Goal: Task Accomplishment & Management: Use online tool/utility

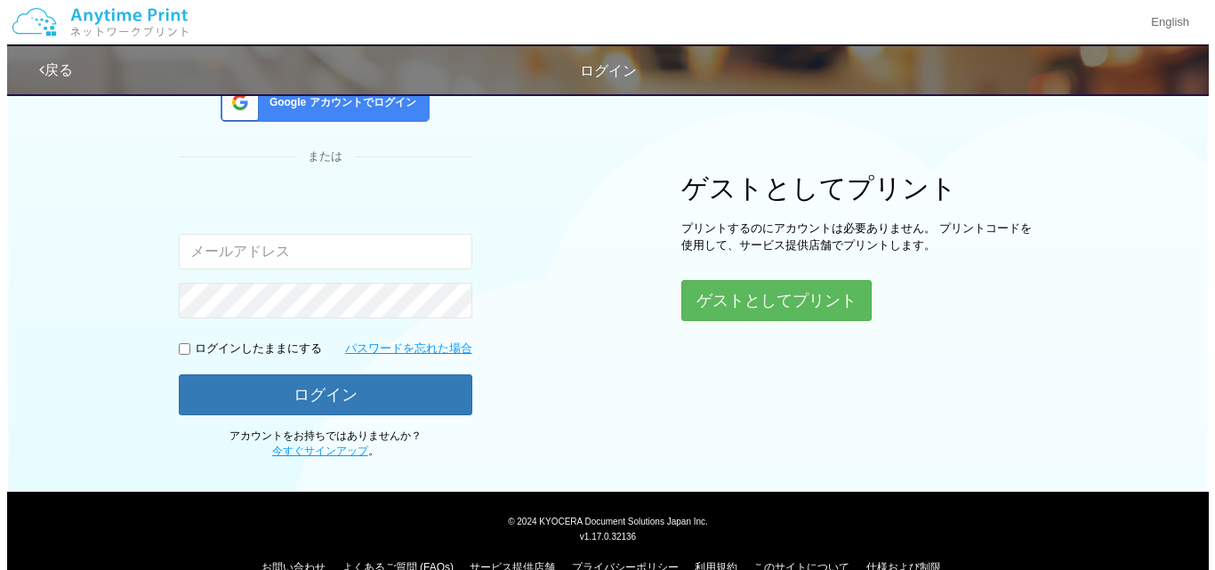
scroll to position [186, 0]
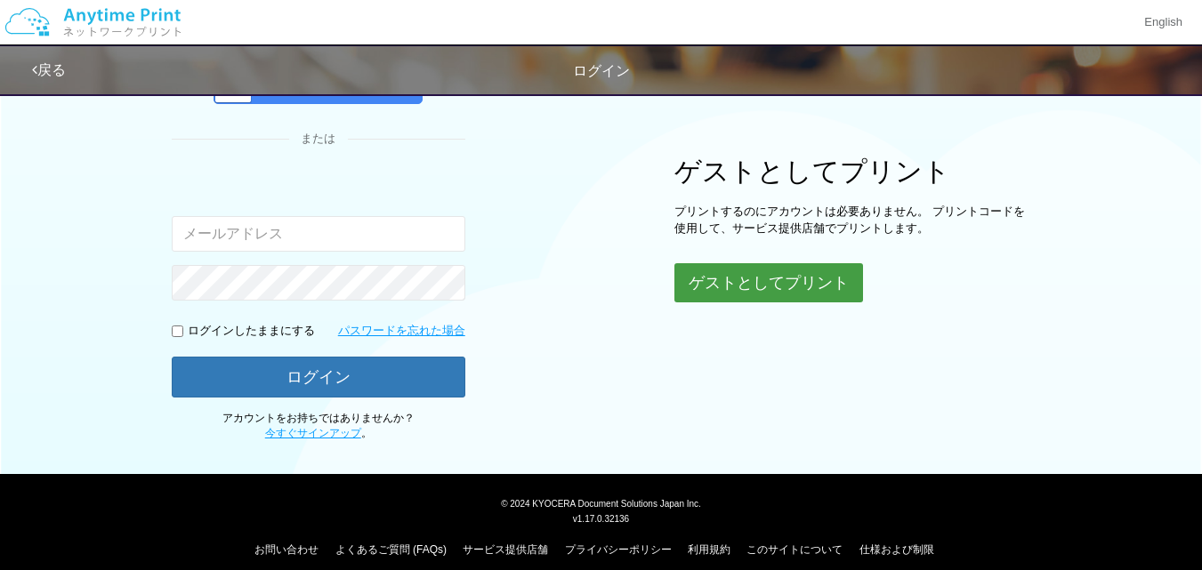
click at [752, 294] on button "ゲストとしてプリント" at bounding box center [768, 282] width 189 height 39
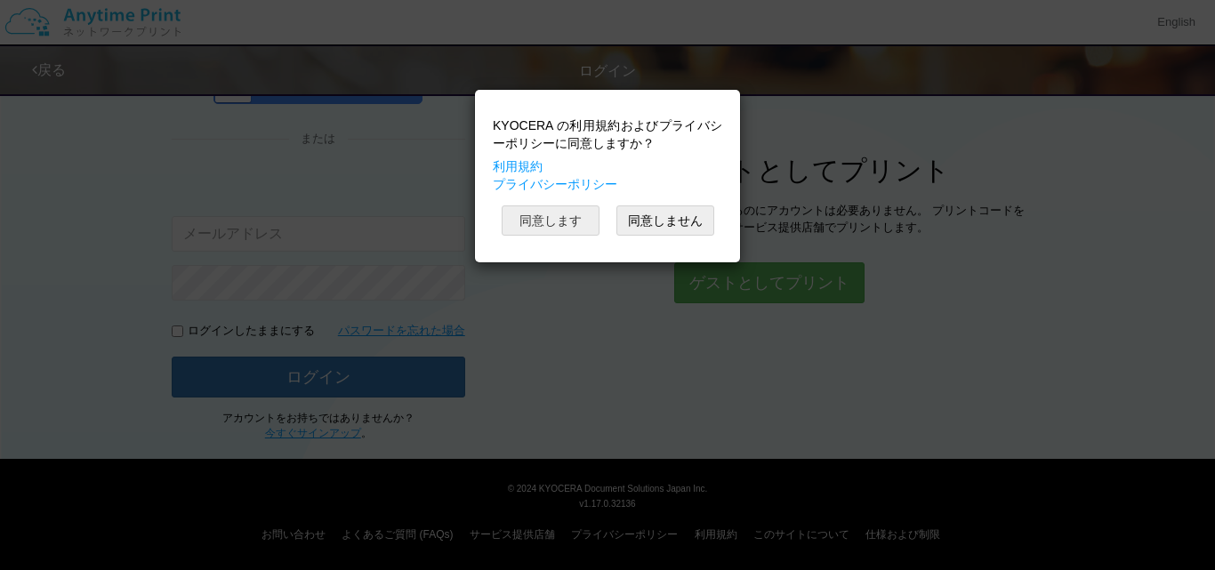
click at [527, 222] on button "同意します" at bounding box center [551, 221] width 98 height 30
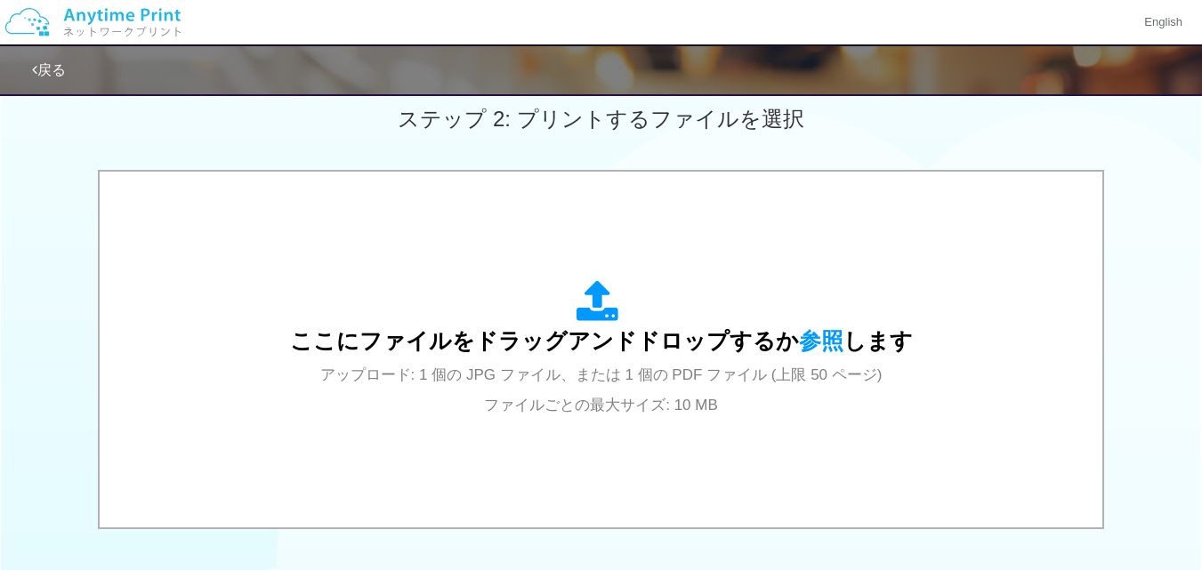
scroll to position [534, 0]
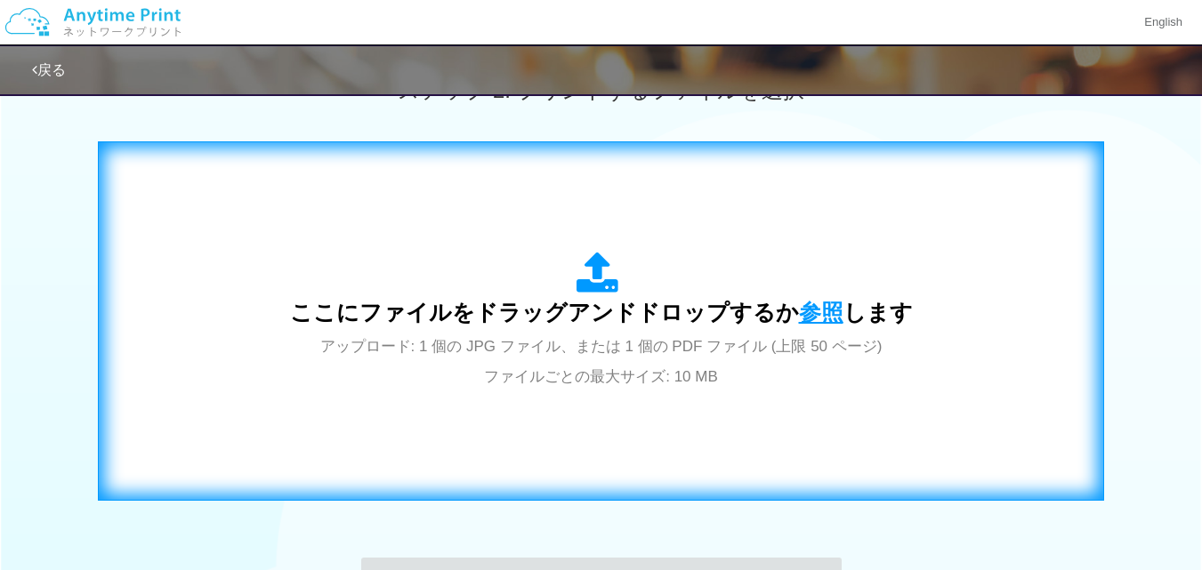
click at [800, 304] on span "参照" at bounding box center [821, 312] width 44 height 25
click at [820, 307] on span "参照" at bounding box center [821, 312] width 44 height 25
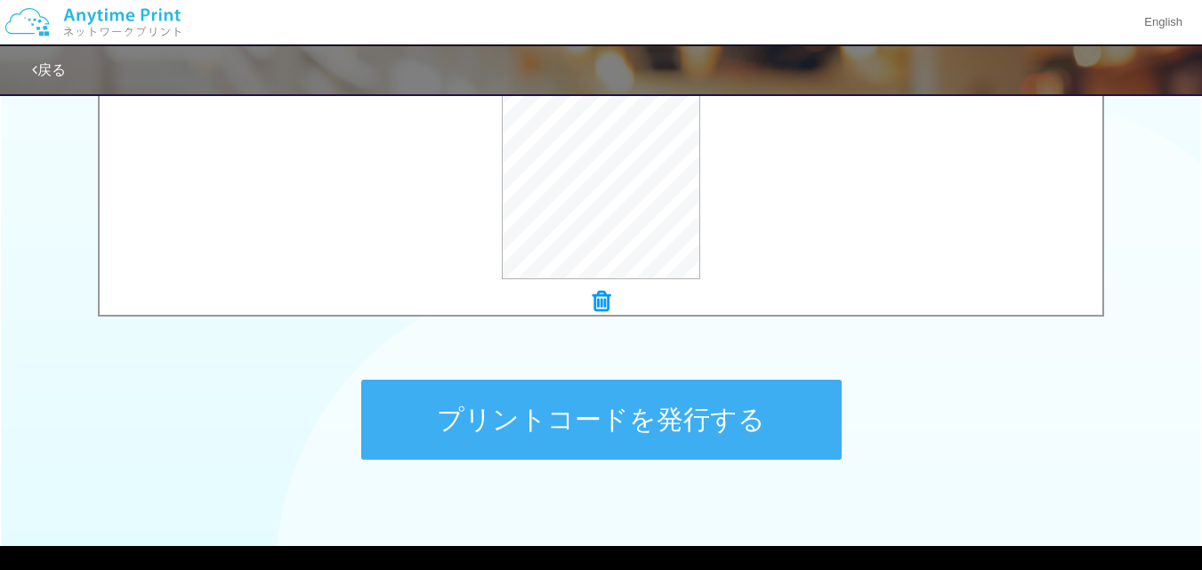
scroll to position [783, 0]
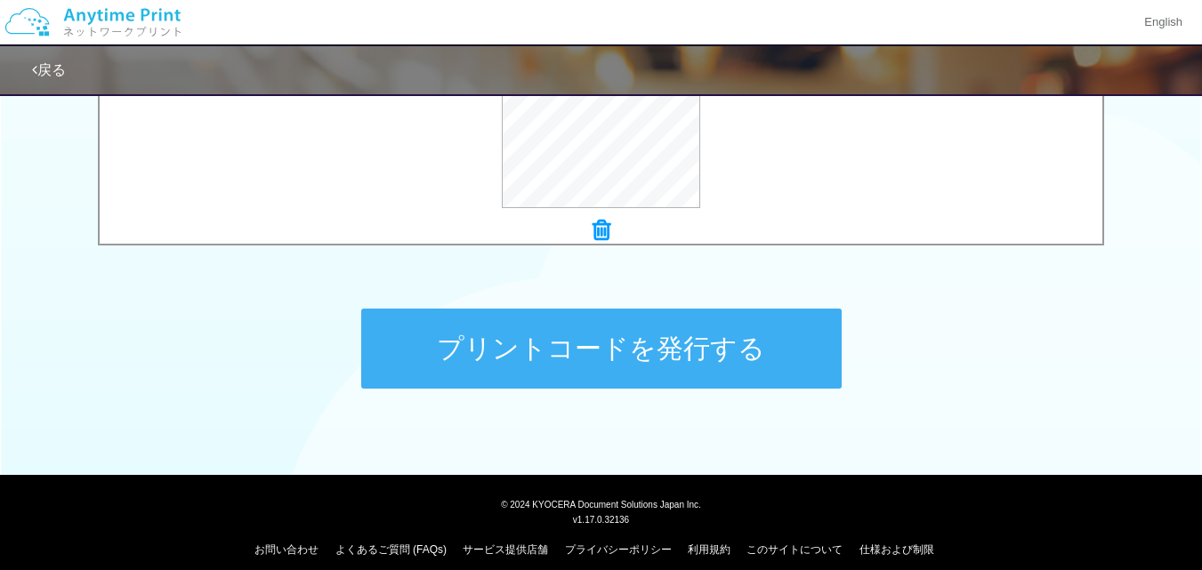
click at [570, 347] on button "プリントコードを発行する" at bounding box center [601, 349] width 480 height 80
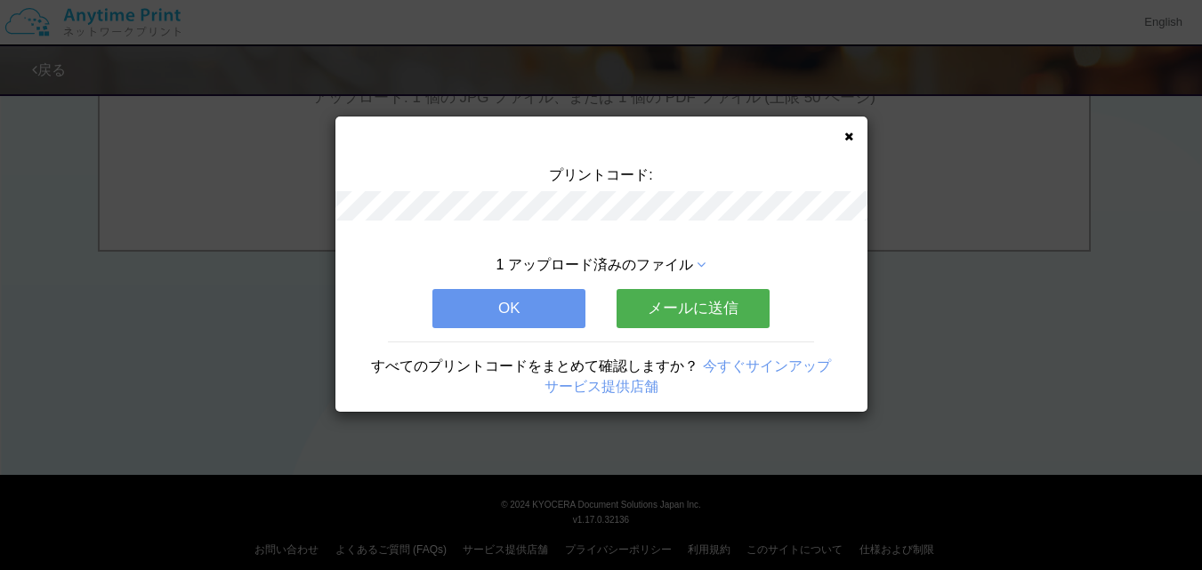
scroll to position [0, 0]
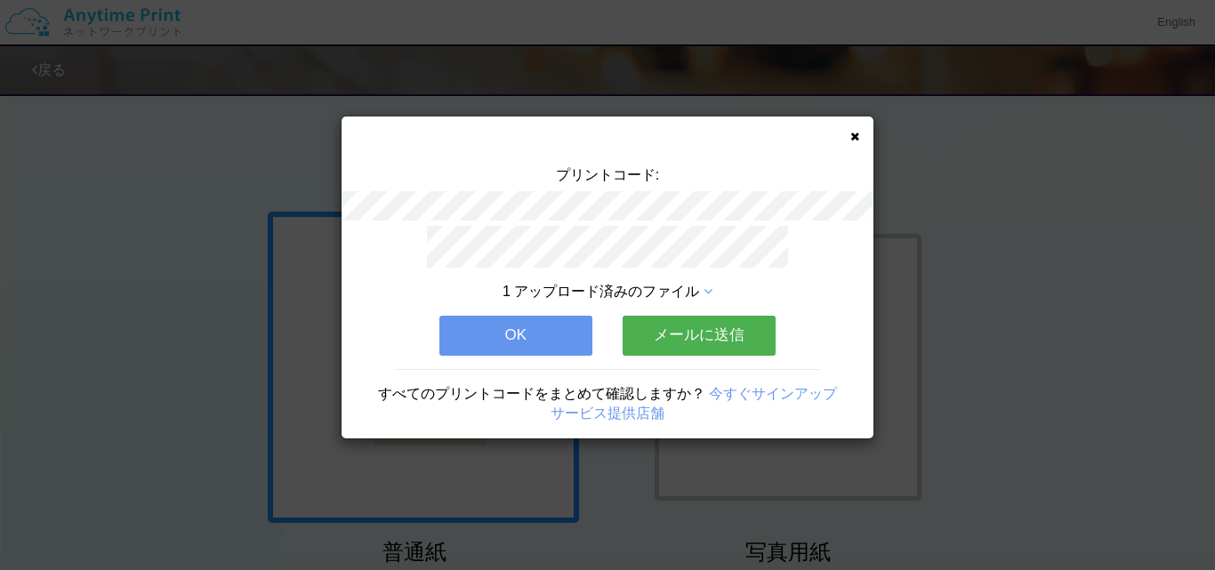
click at [700, 335] on button "メールに送信" at bounding box center [699, 335] width 153 height 39
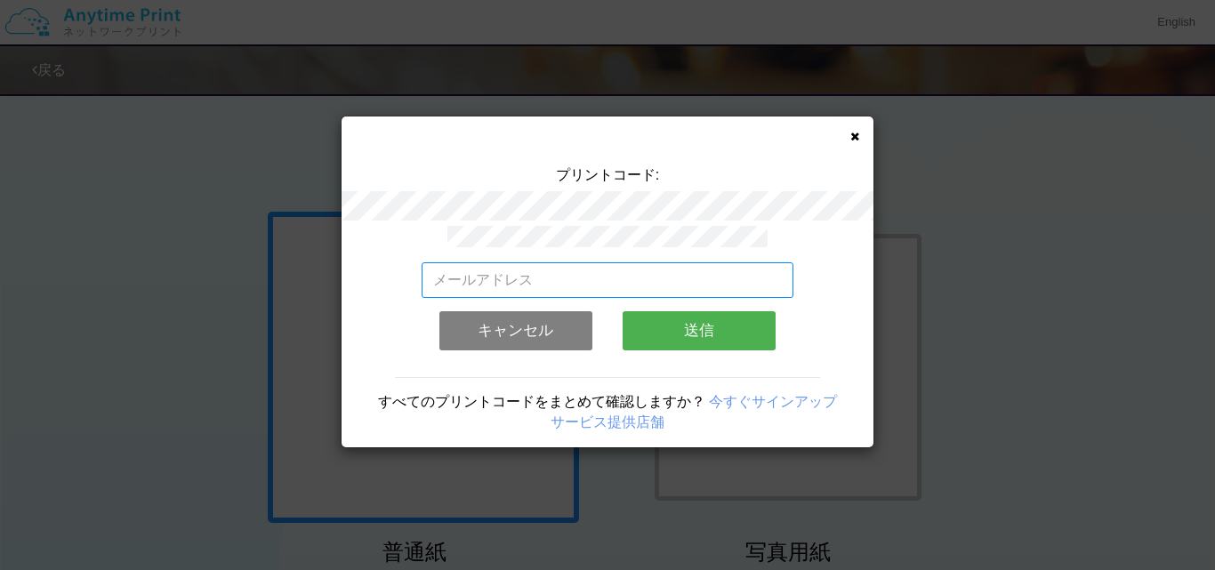
click at [611, 275] on input "email" at bounding box center [608, 280] width 373 height 36
type input "hakutoh2525@gmail.com"
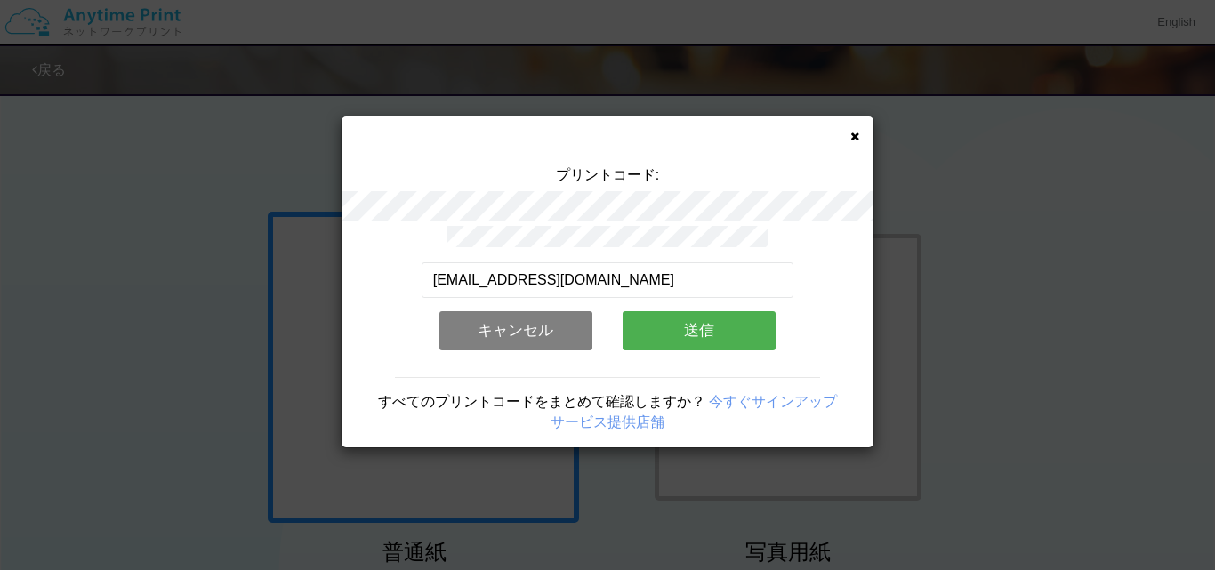
click at [738, 326] on button "送信" at bounding box center [699, 330] width 153 height 39
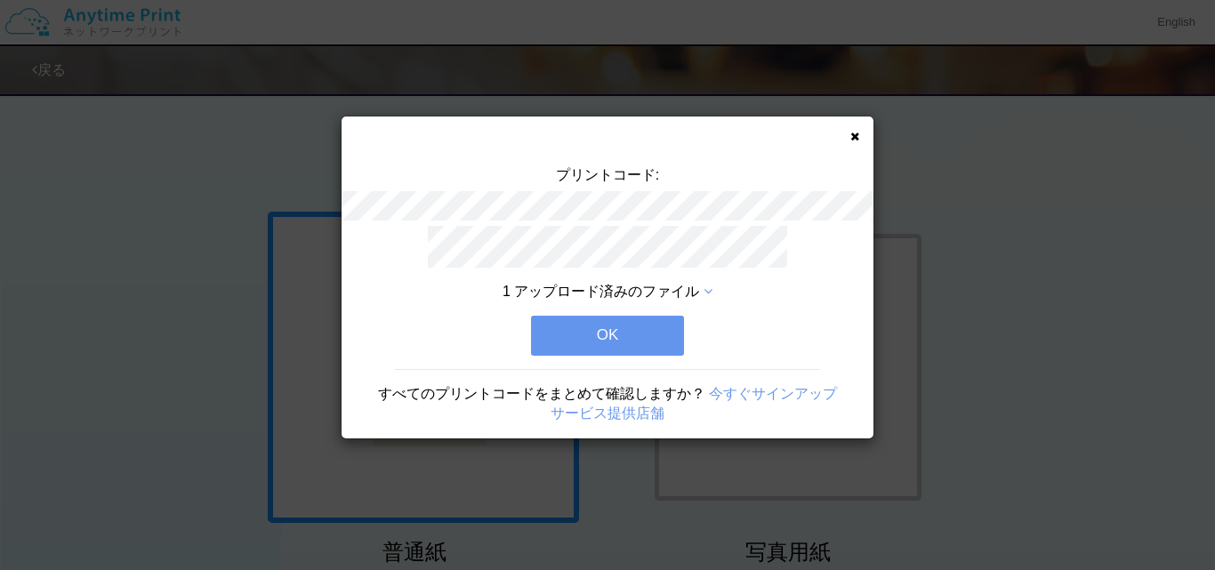
click at [649, 324] on button "OK" at bounding box center [607, 335] width 153 height 39
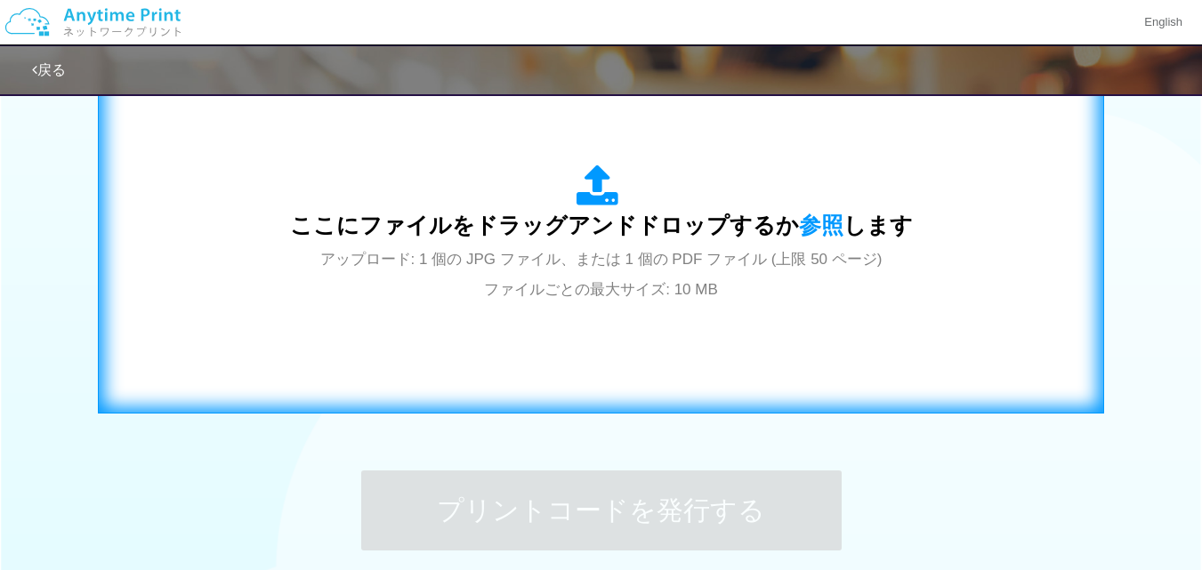
scroll to position [623, 0]
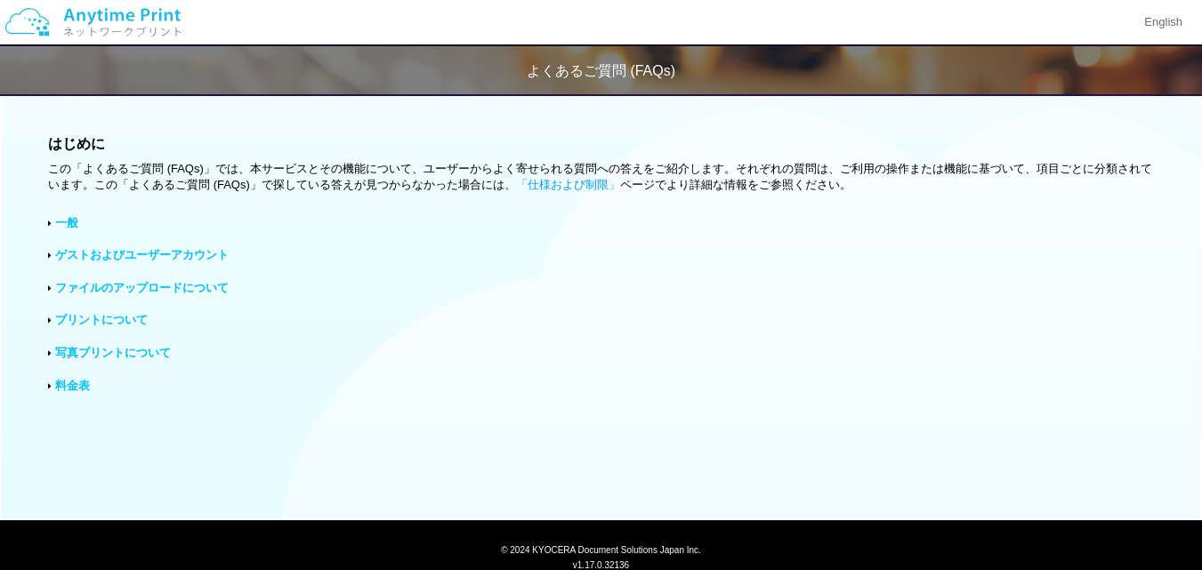
click at [111, 324] on link "プリントについて" at bounding box center [101, 319] width 93 height 13
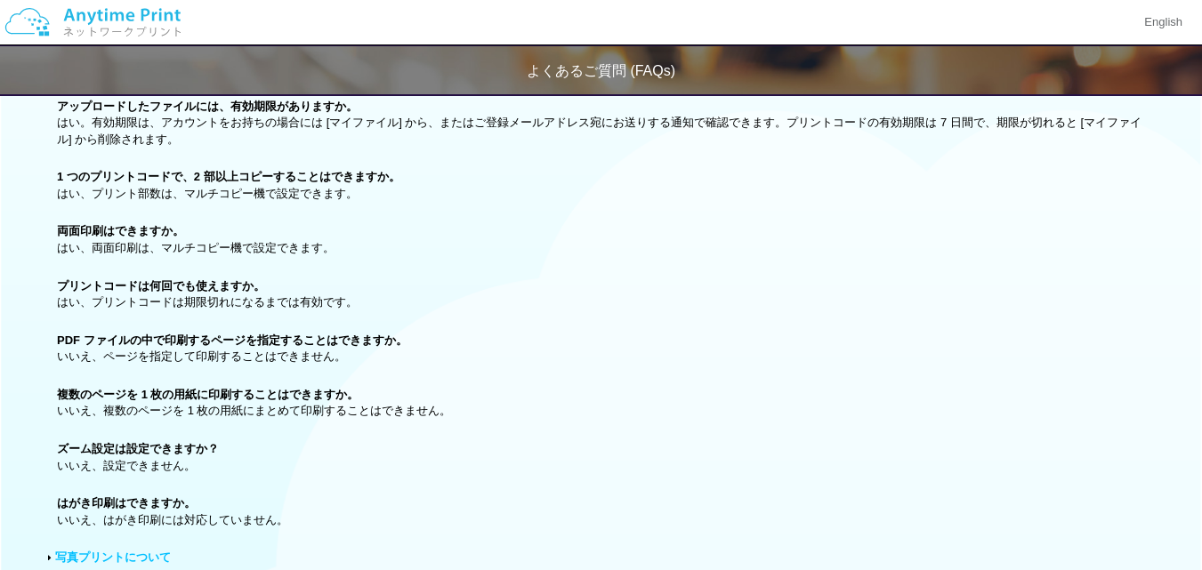
scroll to position [732, 0]
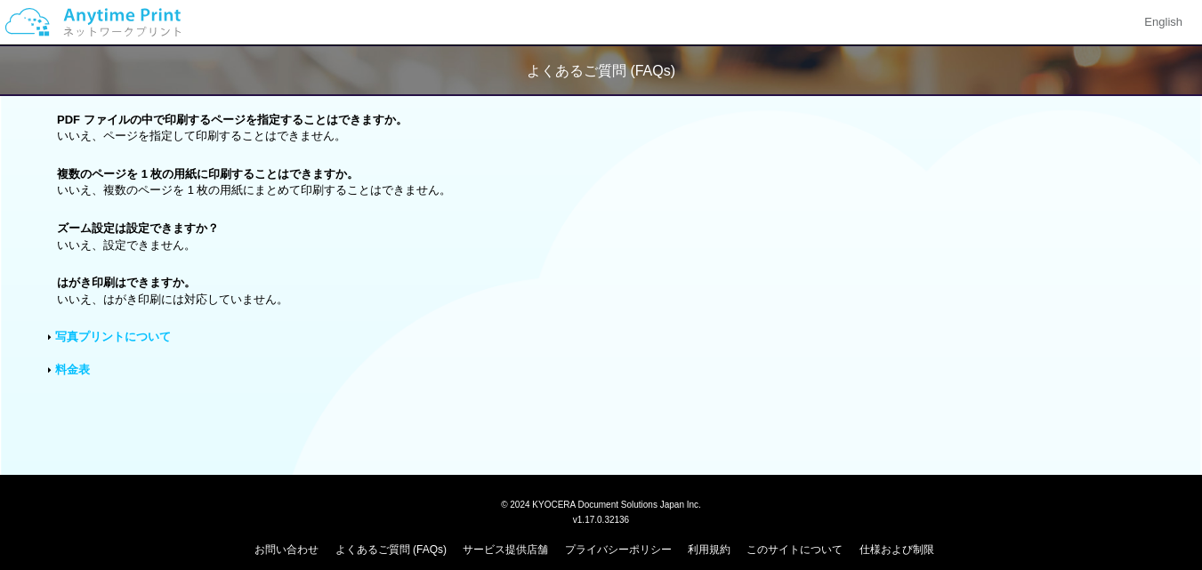
click at [69, 367] on link "料金表" at bounding box center [72, 369] width 35 height 13
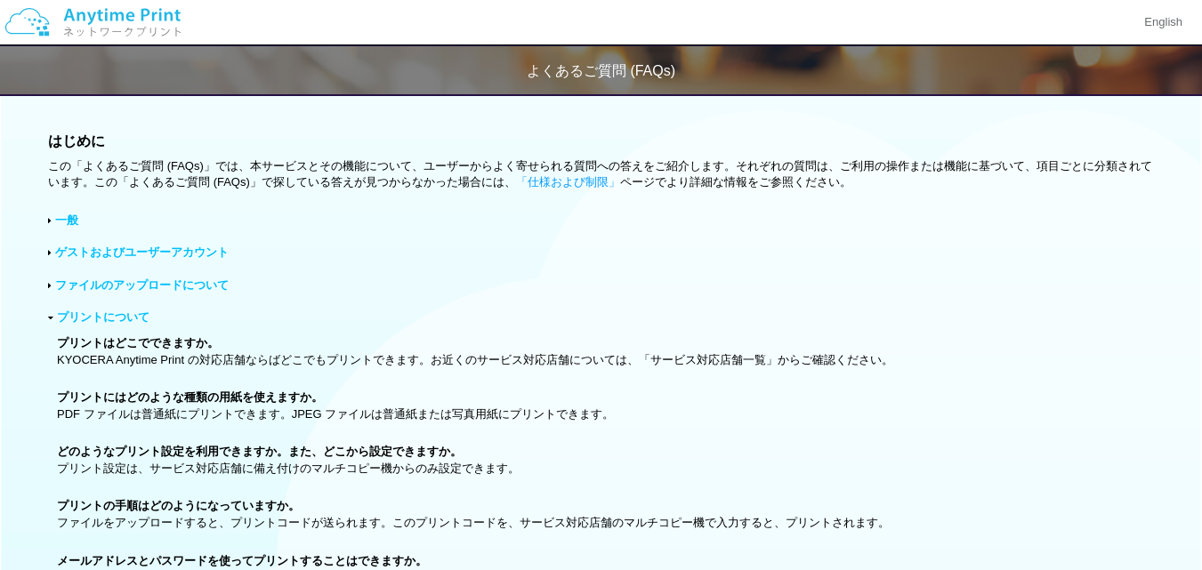
scroll to position [0, 0]
